Goal: Task Accomplishment & Management: Use online tool/utility

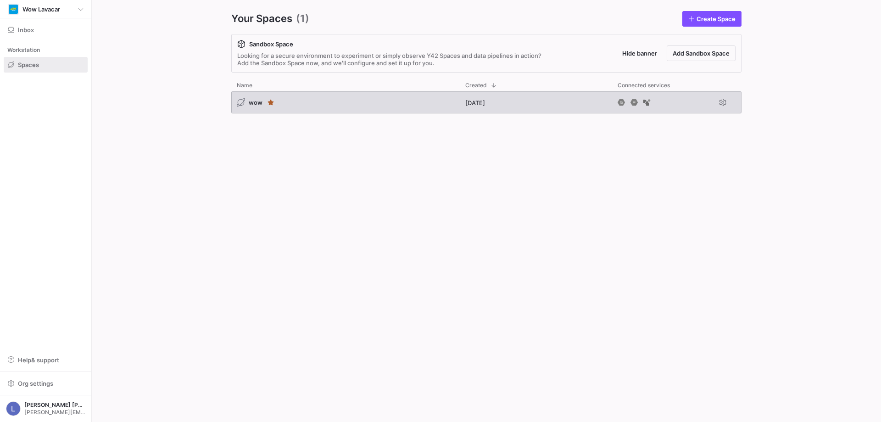
click at [250, 104] on span "wow" at bounding box center [256, 102] width 14 height 7
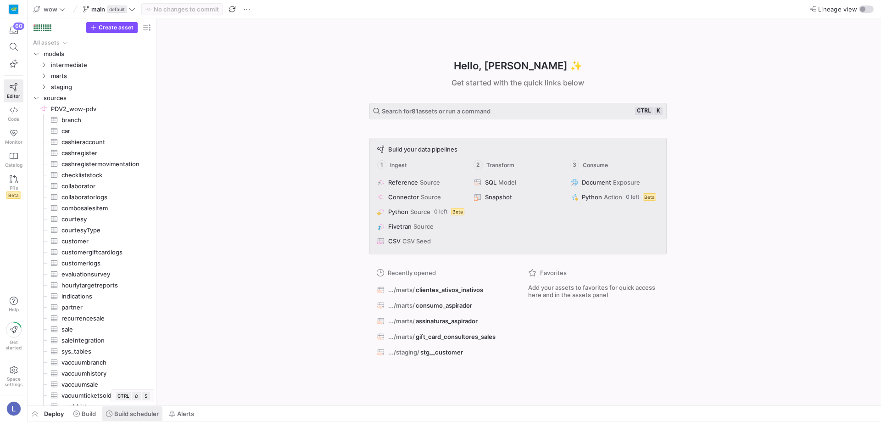
click at [140, 410] on span "Build scheduler" at bounding box center [136, 413] width 45 height 7
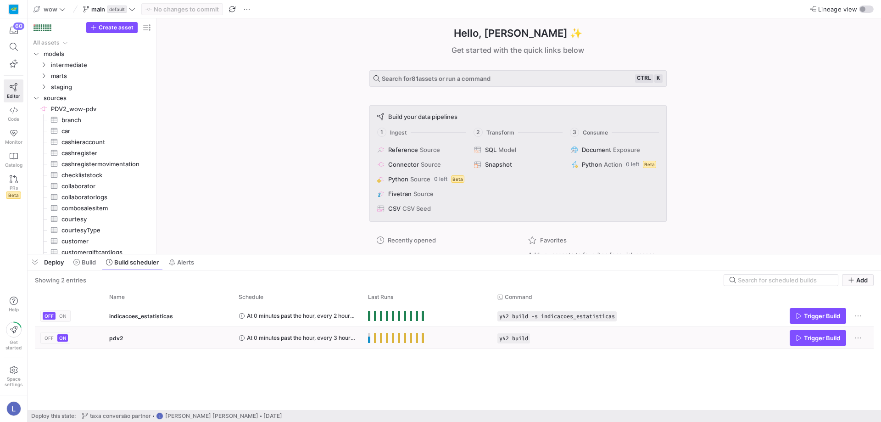
click at [46, 338] on span "OFF" at bounding box center [49, 338] width 9 height 6
click at [99, 264] on span "Build" at bounding box center [102, 261] width 14 height 7
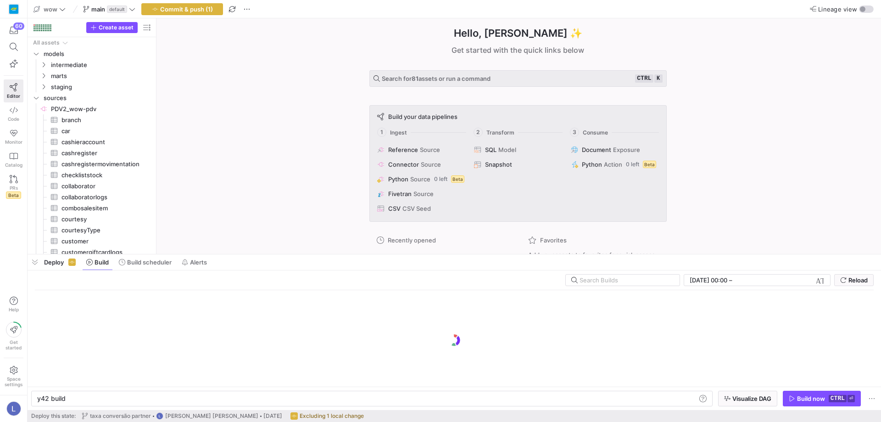
scroll to position [0, 28]
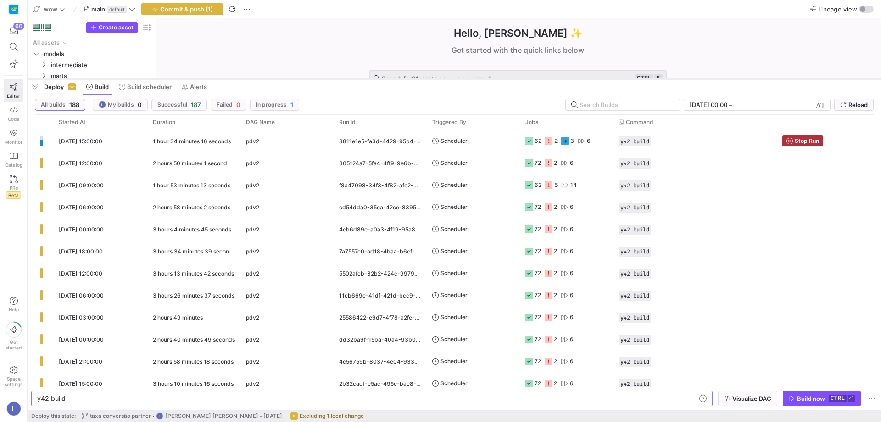
drag, startPoint x: 470, startPoint y: 254, endPoint x: 470, endPoint y: 78, distance: 175.3
click at [470, 78] on div at bounding box center [454, 79] width 853 height 4
click at [796, 139] on span "Stop Run" at bounding box center [807, 141] width 24 height 6
click at [13, 89] on icon at bounding box center [14, 87] width 8 height 8
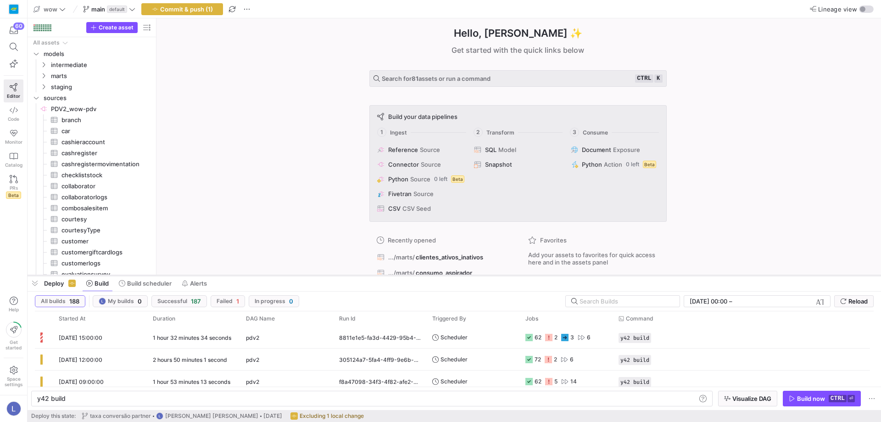
drag, startPoint x: 380, startPoint y: 78, endPoint x: 378, endPoint y: 274, distance: 196.4
click at [378, 274] on div at bounding box center [454, 275] width 853 height 4
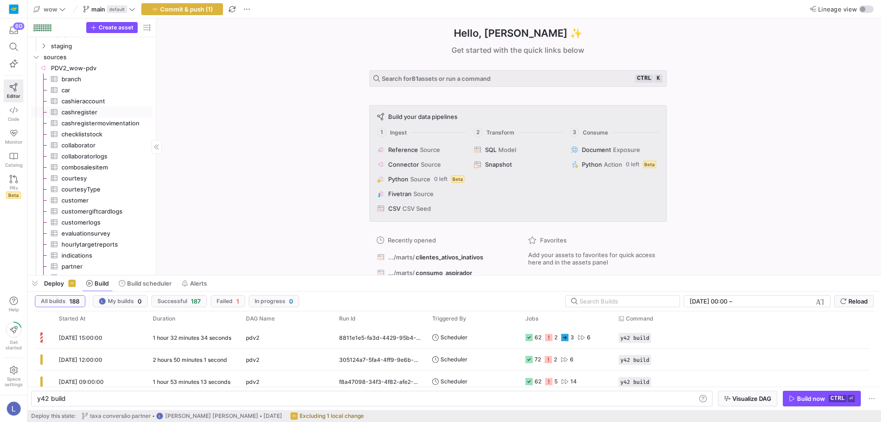
scroll to position [0, 0]
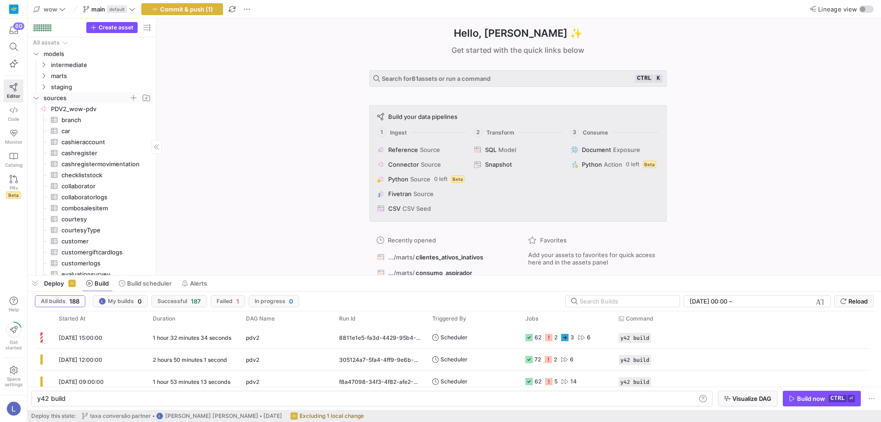
click at [33, 98] on y42-icon "Press SPACE to select this row." at bounding box center [36, 97] width 7 height 7
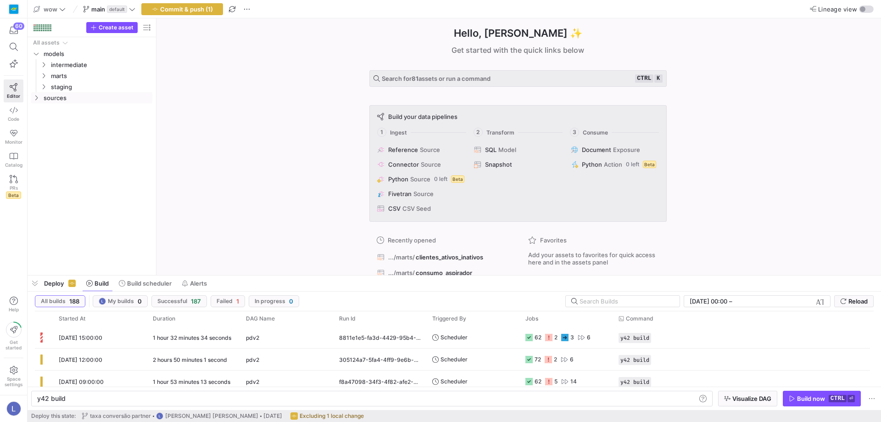
click at [56, 284] on span "Deploy" at bounding box center [54, 282] width 20 height 7
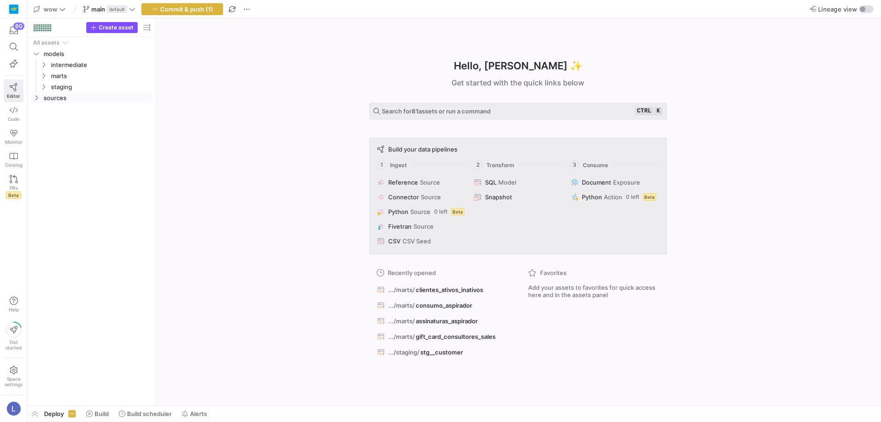
click at [10, 84] on icon at bounding box center [14, 87] width 8 height 8
click at [43, 65] on icon "Press SPACE to select this row." at bounding box center [43, 65] width 6 height 6
click at [44, 121] on icon "Press SPACE to select this row." at bounding box center [43, 120] width 6 height 6
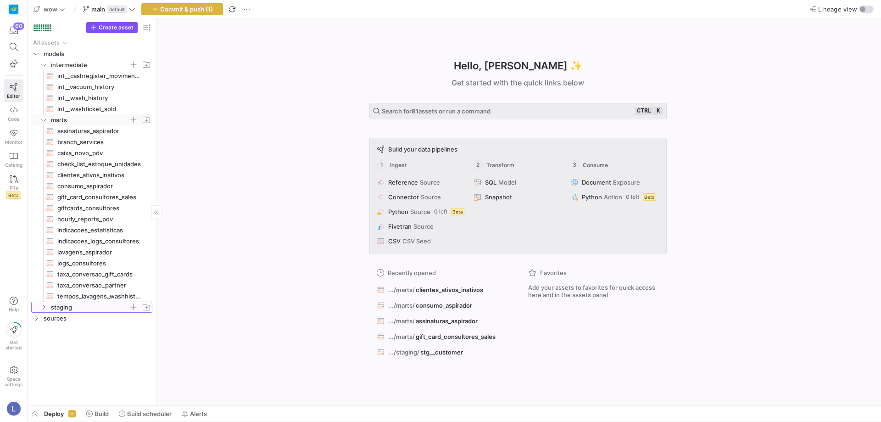
click at [44, 308] on icon "Press SPACE to select this row." at bounding box center [43, 307] width 6 height 6
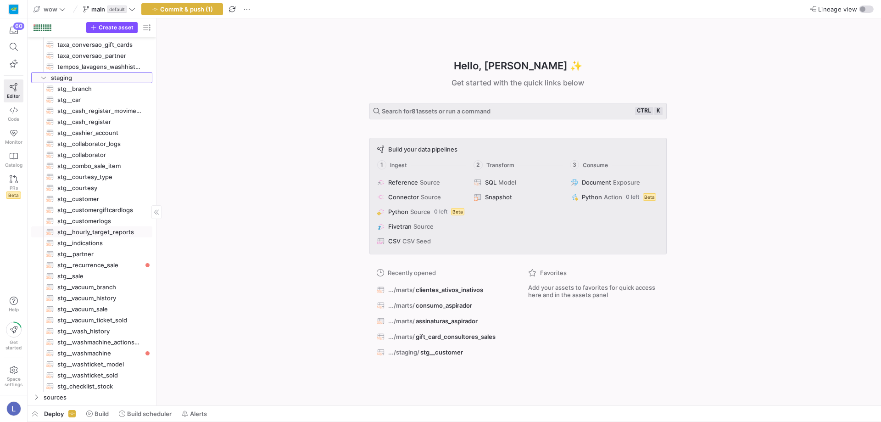
scroll to position [230, 0]
click at [12, 136] on icon at bounding box center [14, 133] width 8 height 8
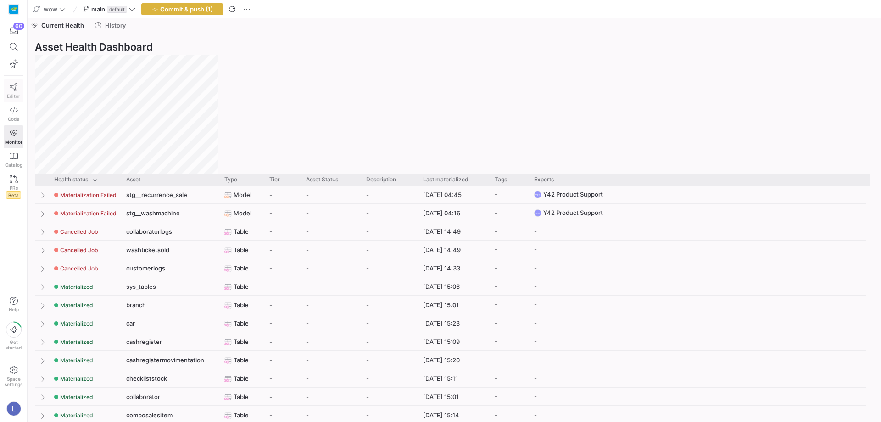
click at [15, 88] on icon at bounding box center [14, 87] width 8 height 8
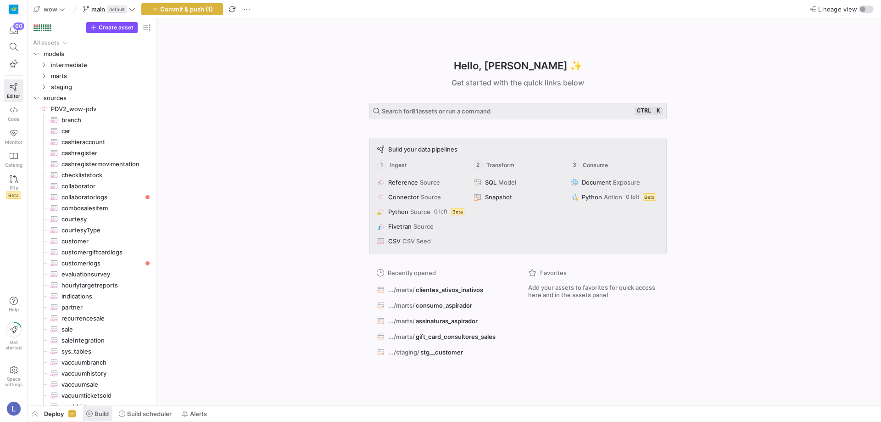
click at [101, 412] on span "Build" at bounding box center [102, 413] width 14 height 7
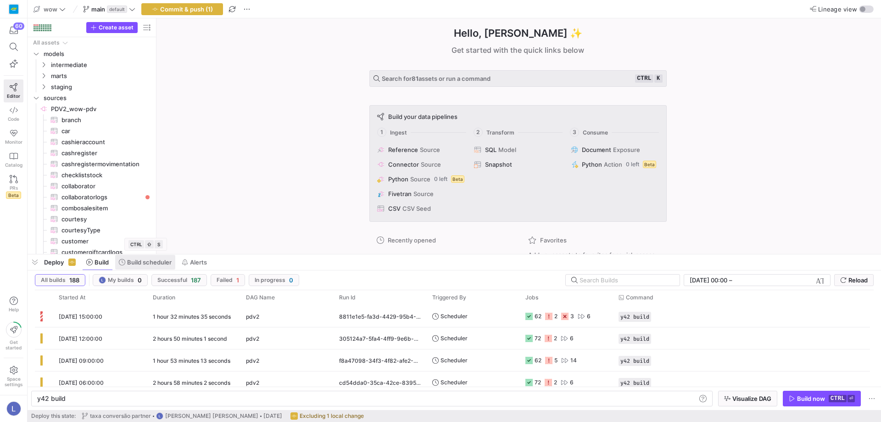
click at [150, 261] on span "Build scheduler" at bounding box center [149, 261] width 45 height 7
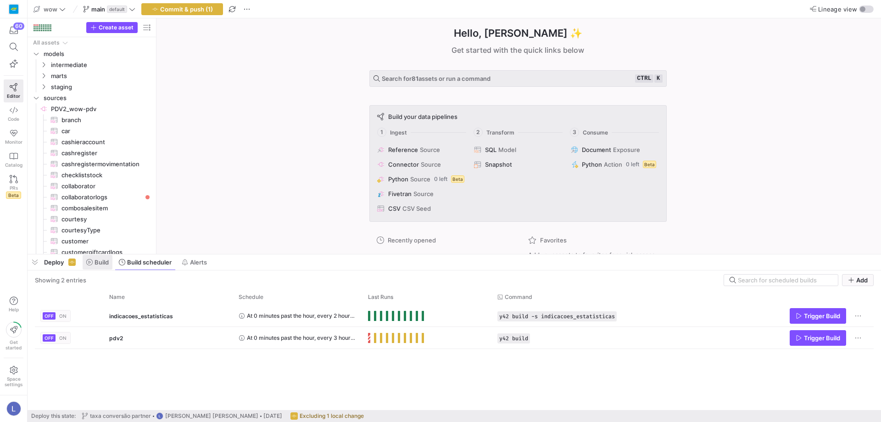
click at [100, 264] on span "Build" at bounding box center [102, 261] width 14 height 7
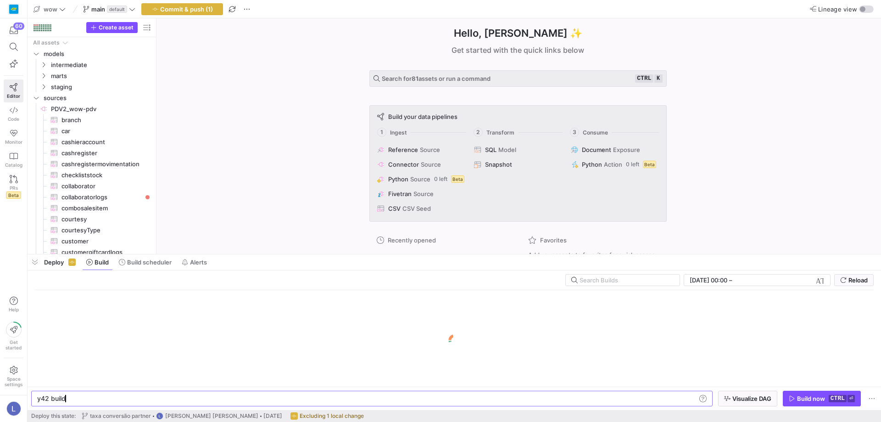
scroll to position [0, 28]
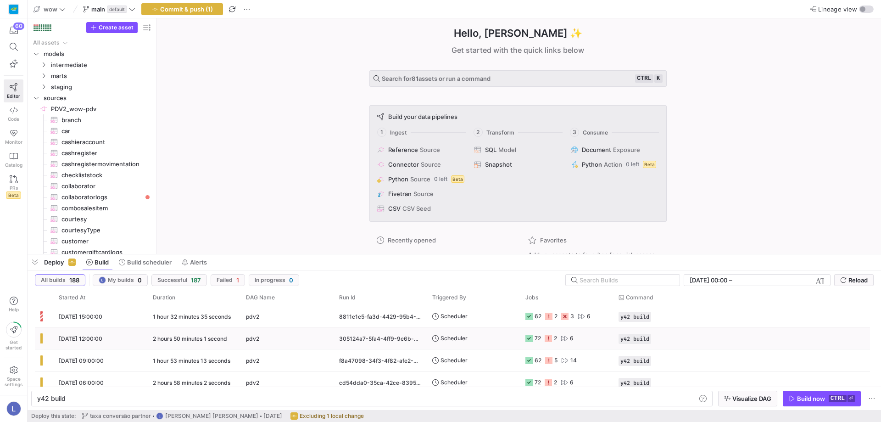
click at [445, 337] on span "Scheduler" at bounding box center [453, 338] width 27 height 22
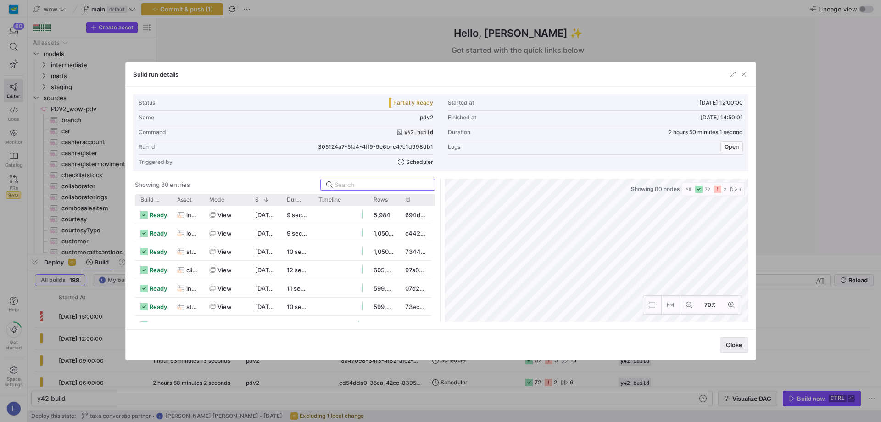
click at [737, 346] on span "Close" at bounding box center [734, 344] width 17 height 7
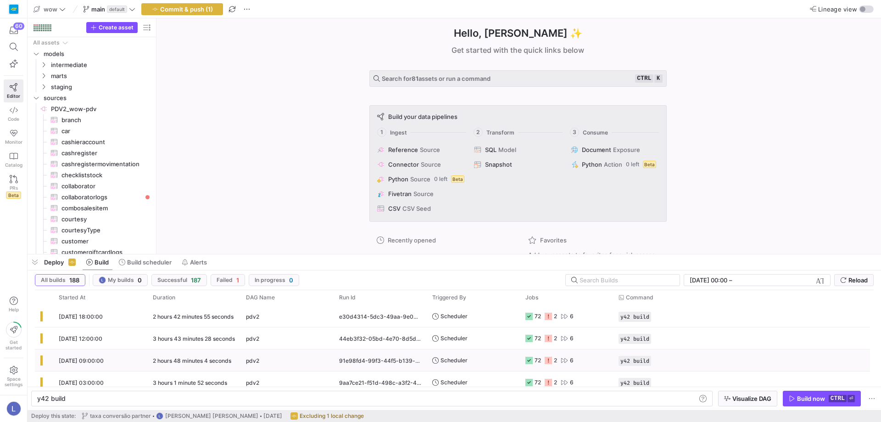
scroll to position [963, 0]
click at [163, 266] on span at bounding box center [145, 262] width 60 height 15
